Goal: Task Accomplishment & Management: Manage account settings

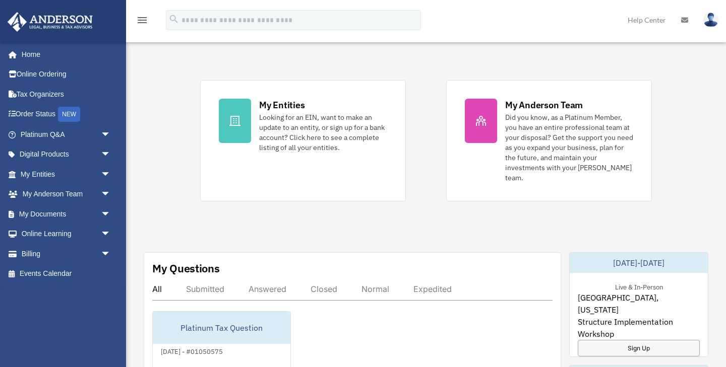
scroll to position [202, 0]
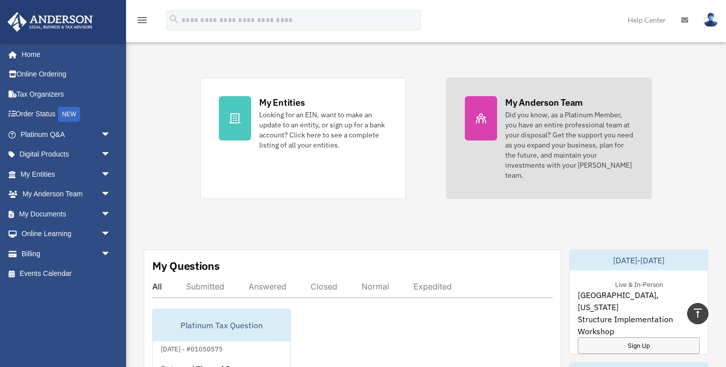
click at [522, 128] on div "Did you know, as a Platinum Member, you have an entire professional team at you…" at bounding box center [569, 145] width 128 height 71
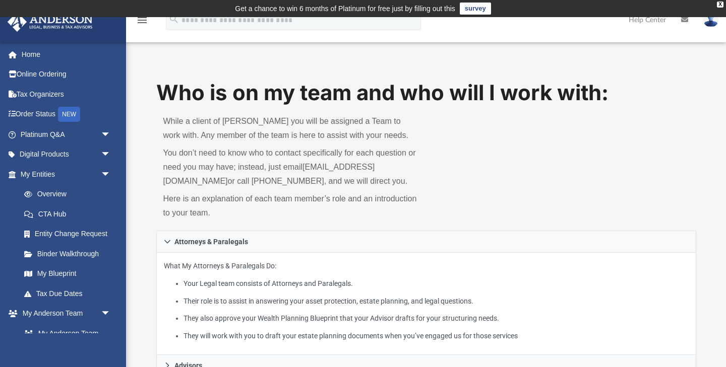
click at [686, 21] on icon at bounding box center [684, 19] width 7 height 7
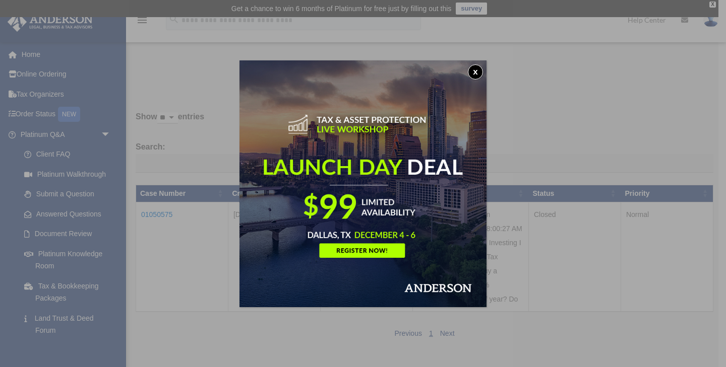
click at [473, 69] on button "x" at bounding box center [475, 72] width 15 height 15
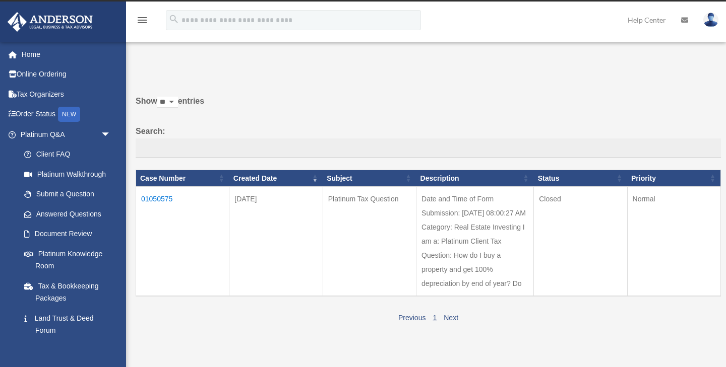
scroll to position [15, 0]
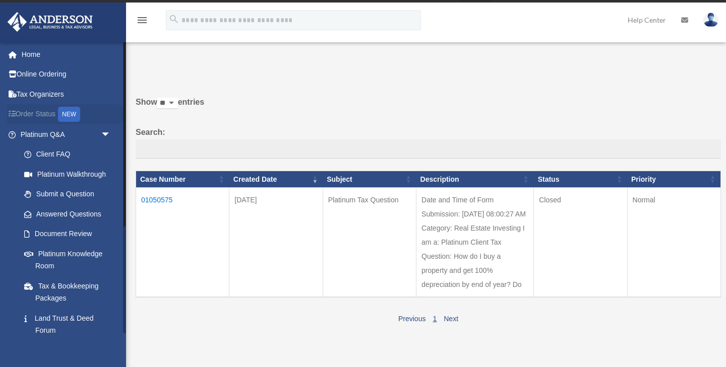
click at [55, 113] on link "Order Status NEW" at bounding box center [66, 114] width 119 height 21
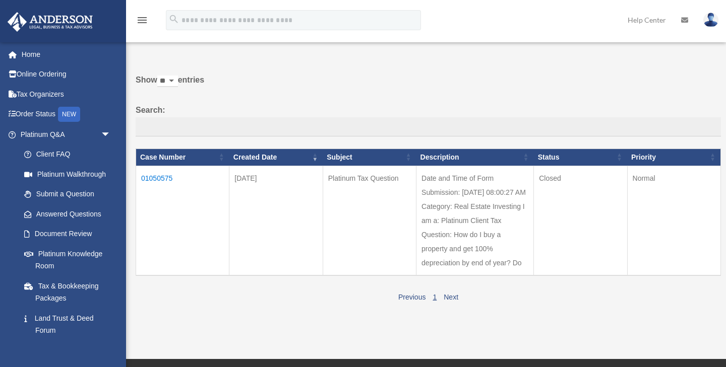
scroll to position [32, 0]
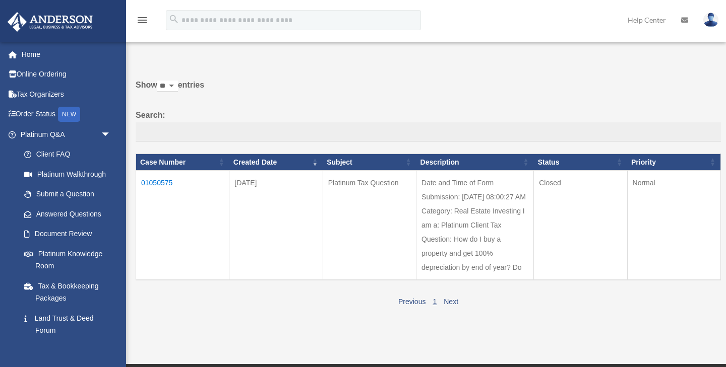
click at [714, 21] on img at bounding box center [710, 20] width 15 height 15
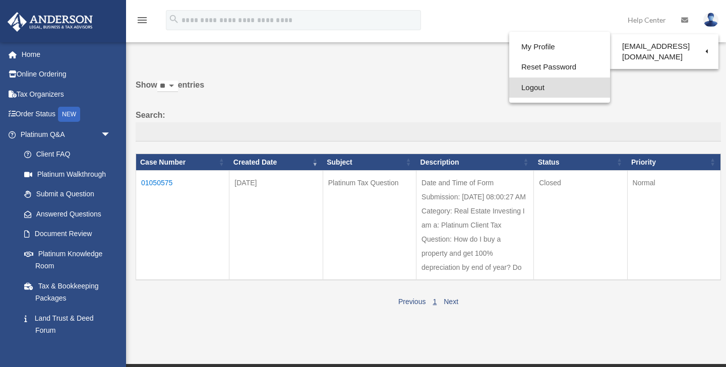
click at [509, 85] on link "Logout" at bounding box center [559, 88] width 101 height 21
